Goal: Information Seeking & Learning: Understand process/instructions

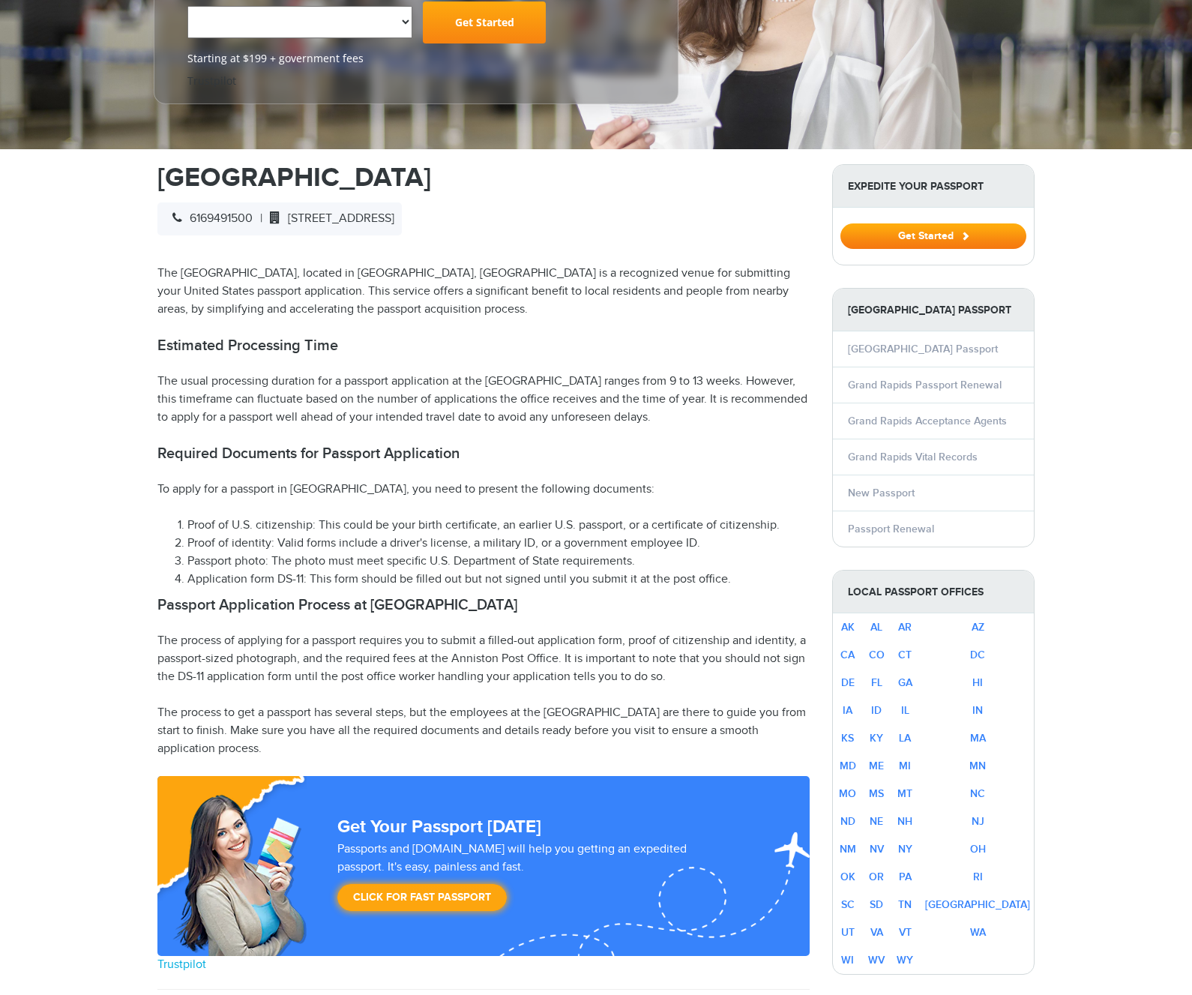
click at [773, 409] on p "The usual processing duration for a passport application at the [GEOGRAPHIC_DAT…" at bounding box center [483, 400] width 652 height 54
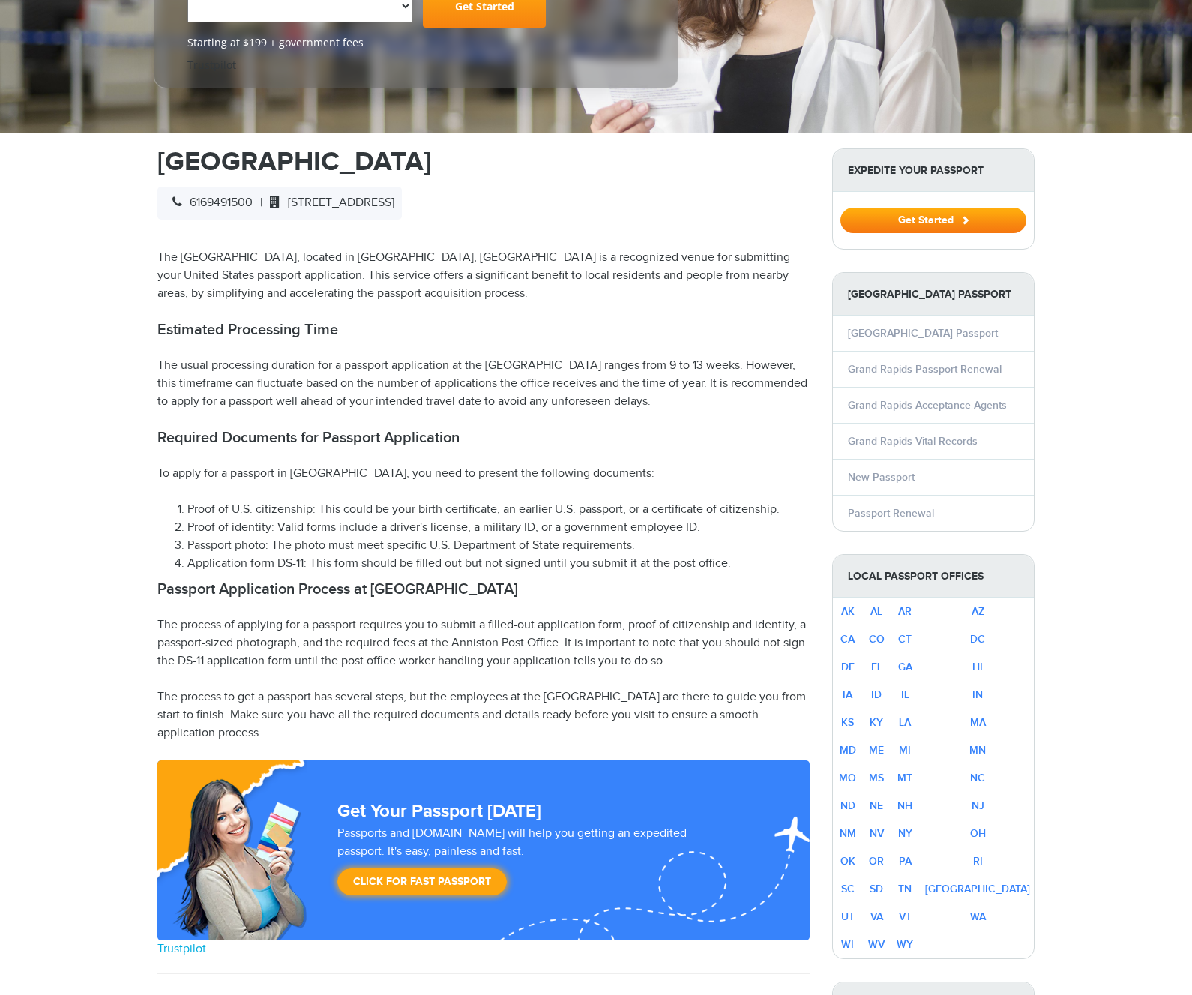
click at [772, 409] on div "[GEOGRAPHIC_DATA] 6169491500 | [STREET_ADDRESS] The [GEOGRAPHIC_DATA], located …" at bounding box center [483, 981] width 652 height 1666
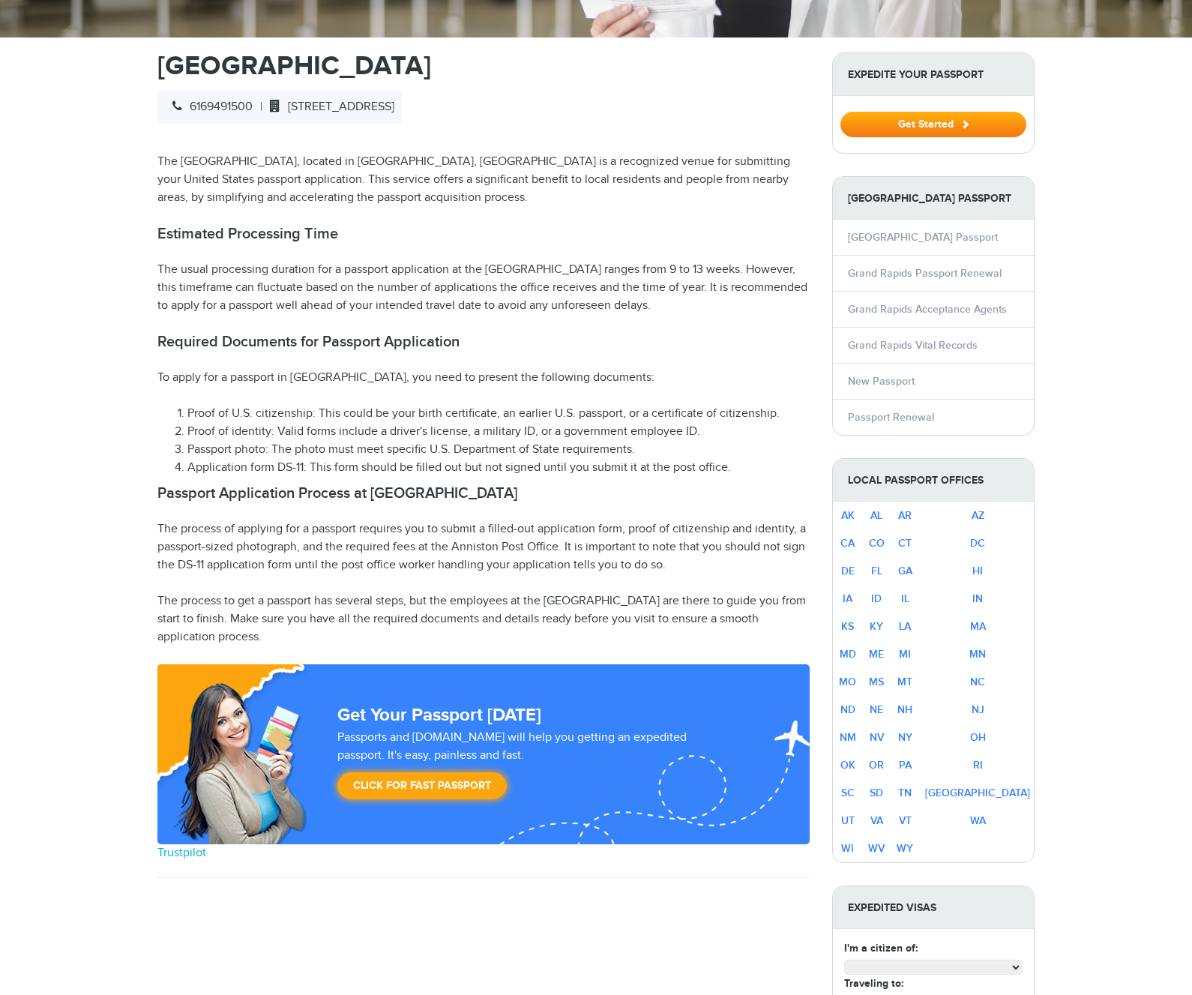
click at [774, 406] on div "[GEOGRAPHIC_DATA] 6169491500 | [STREET_ADDRESS] The [GEOGRAPHIC_DATA], located …" at bounding box center [483, 885] width 652 height 1666
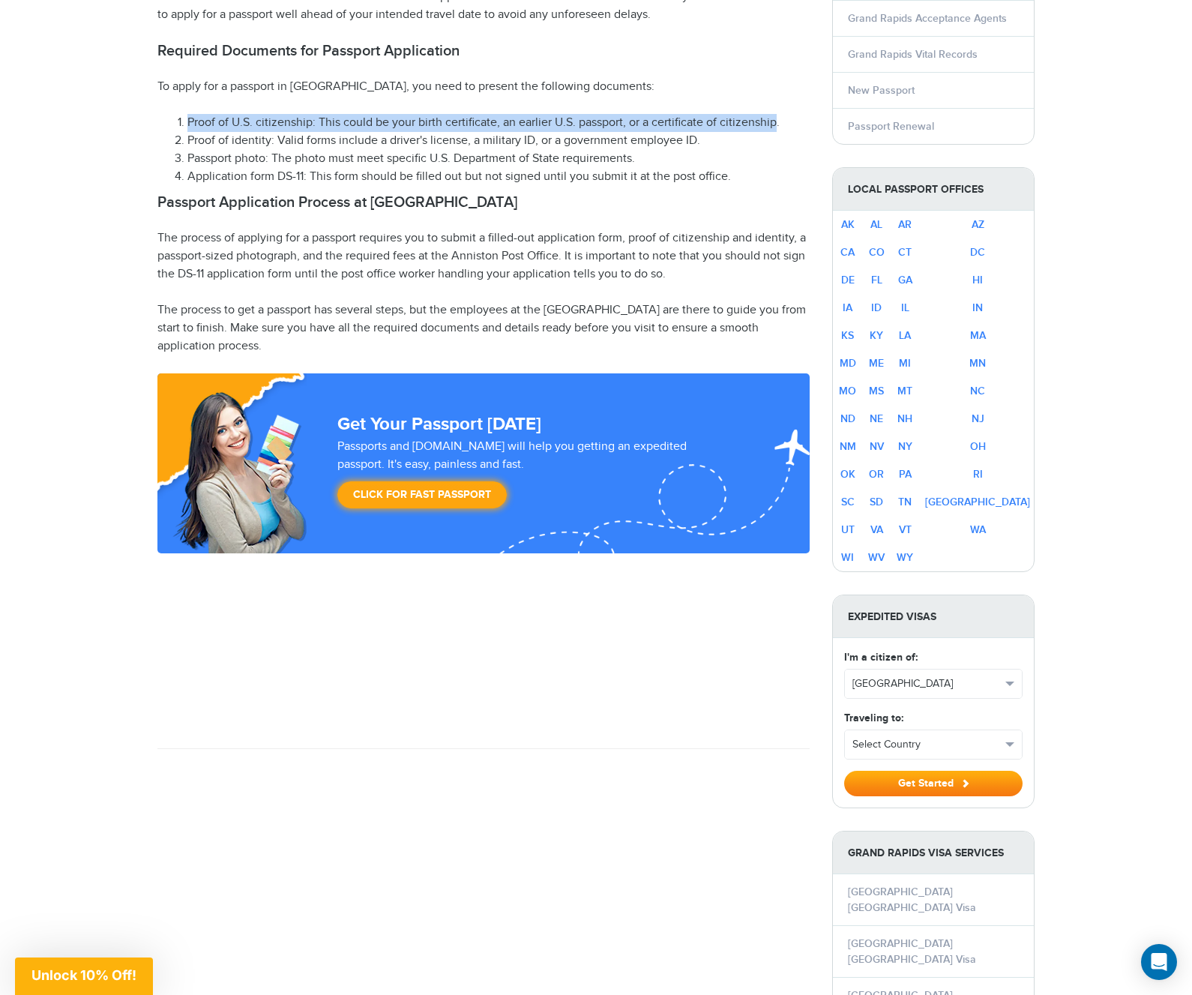
scroll to position [780, 0]
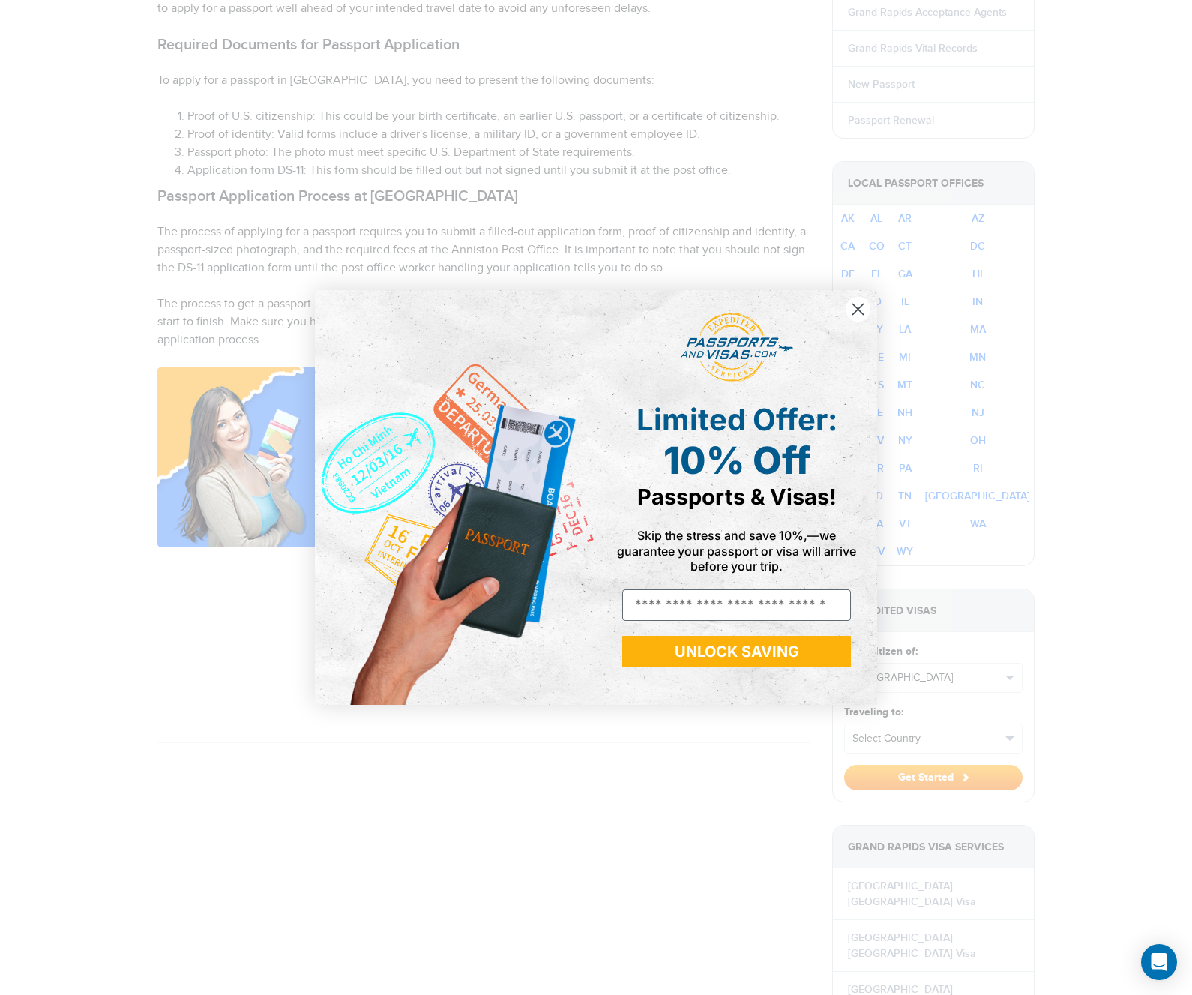
click at [615, 157] on div "Close dialog Limited Offer: 10% Off Passports & Visas! Skip the stress and save…" at bounding box center [596, 497] width 1192 height 995
click at [863, 310] on circle "Close dialog" at bounding box center [858, 309] width 25 height 25
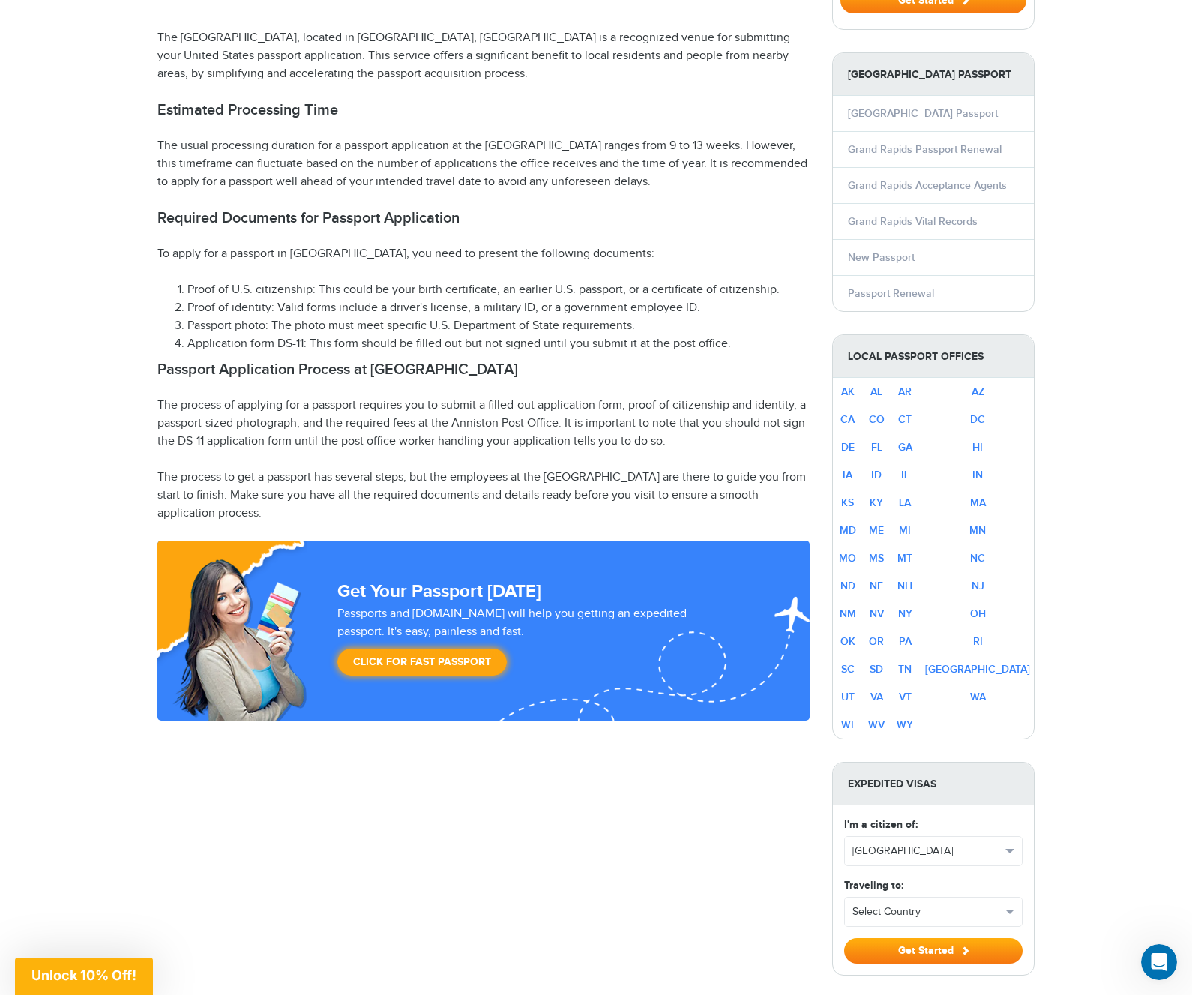
scroll to position [609, 0]
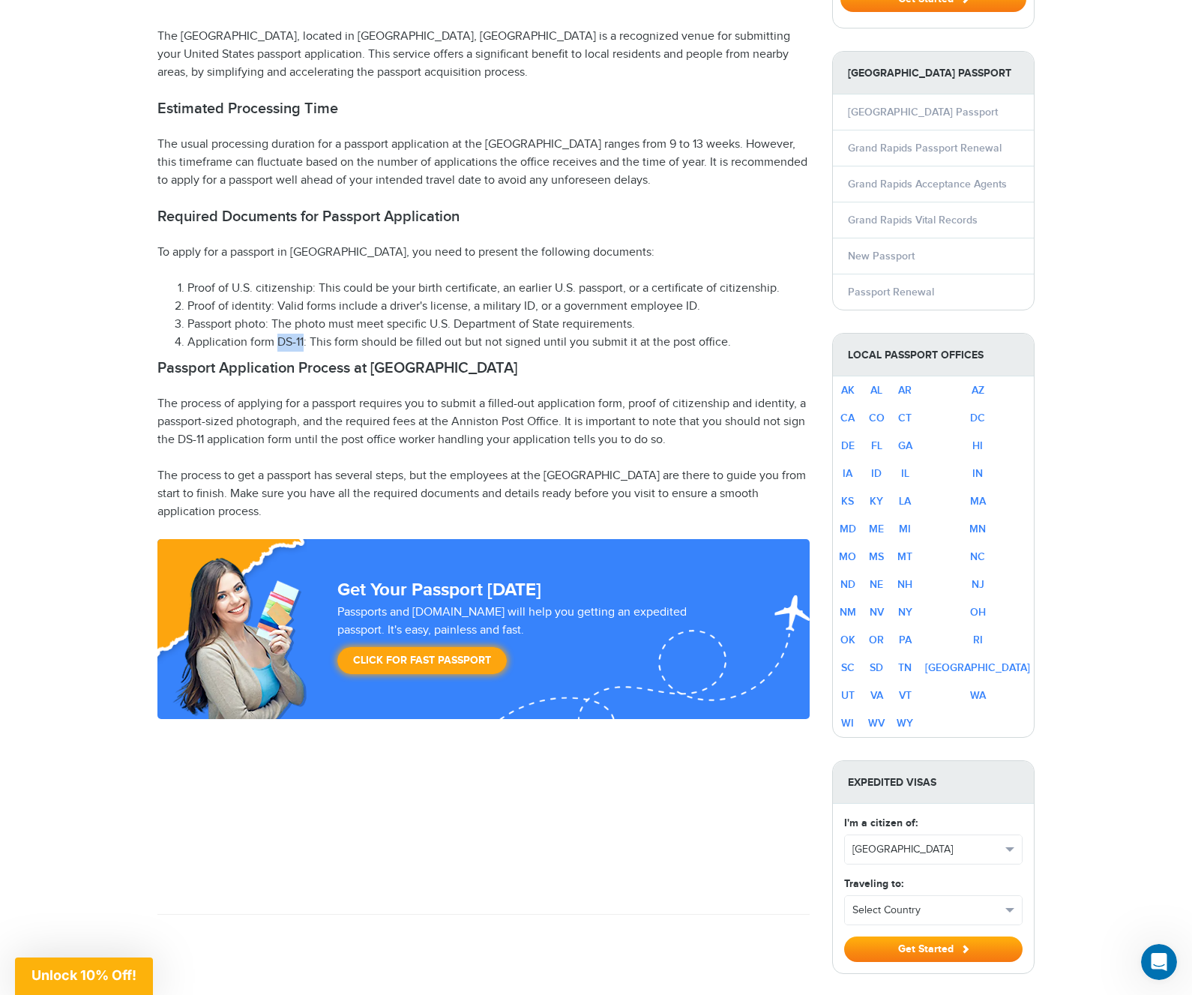
drag, startPoint x: 303, startPoint y: 343, endPoint x: 280, endPoint y: 341, distance: 22.5
click at [280, 342] on li "Application form DS-11: This form should be filled out but not signed until you…" at bounding box center [498, 343] width 622 height 18
click at [289, 346] on li "Application form DS-11: This form should be filled out but not signed until you…" at bounding box center [498, 343] width 622 height 18
drag, startPoint x: 304, startPoint y: 342, endPoint x: 190, endPoint y: 342, distance: 114.7
click at [190, 342] on li "Application form DS-11: This form should be filled out but not signed until you…" at bounding box center [498, 343] width 622 height 18
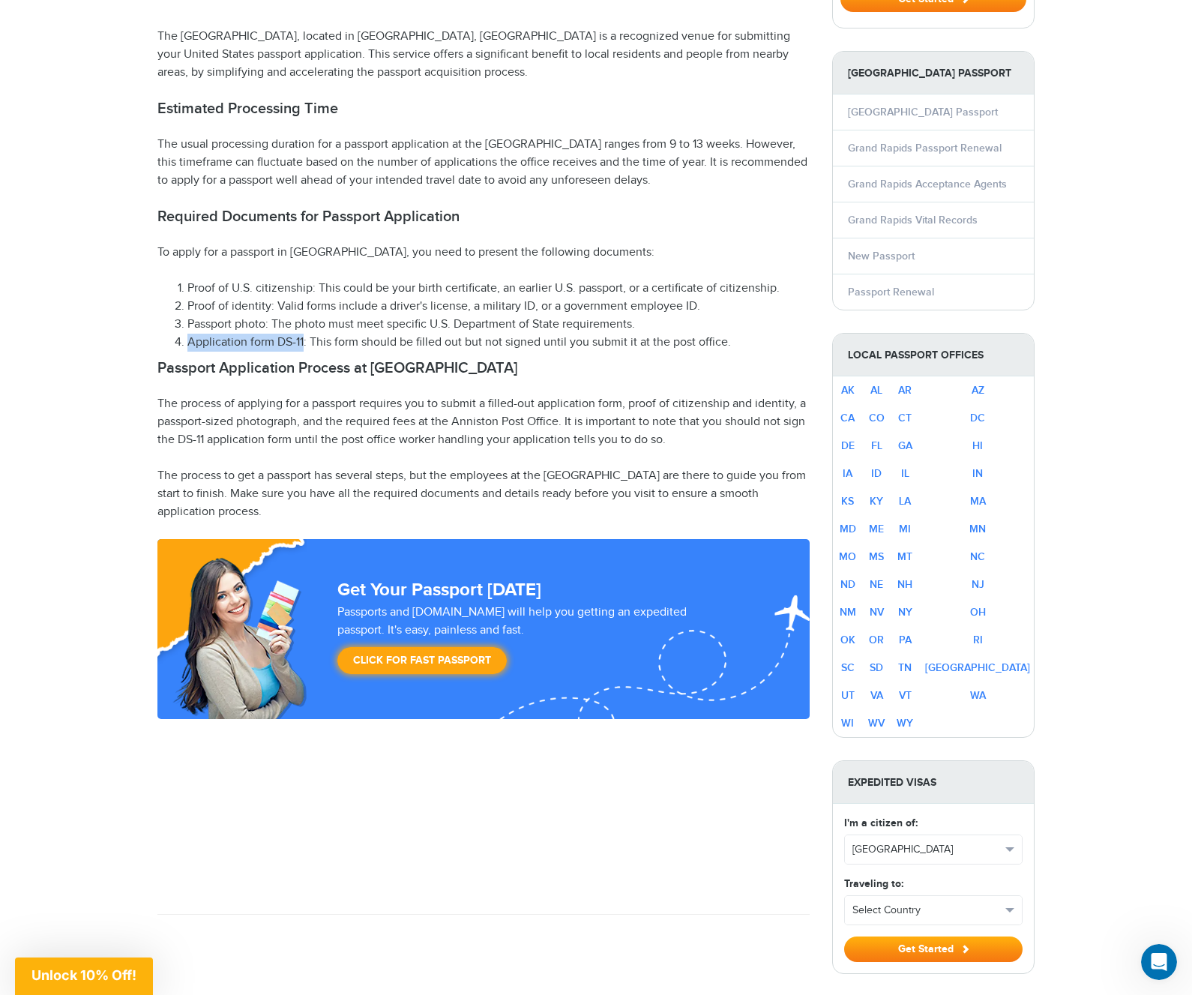
copy li "Application form DS-11"
